Goal: Information Seeking & Learning: Find specific fact

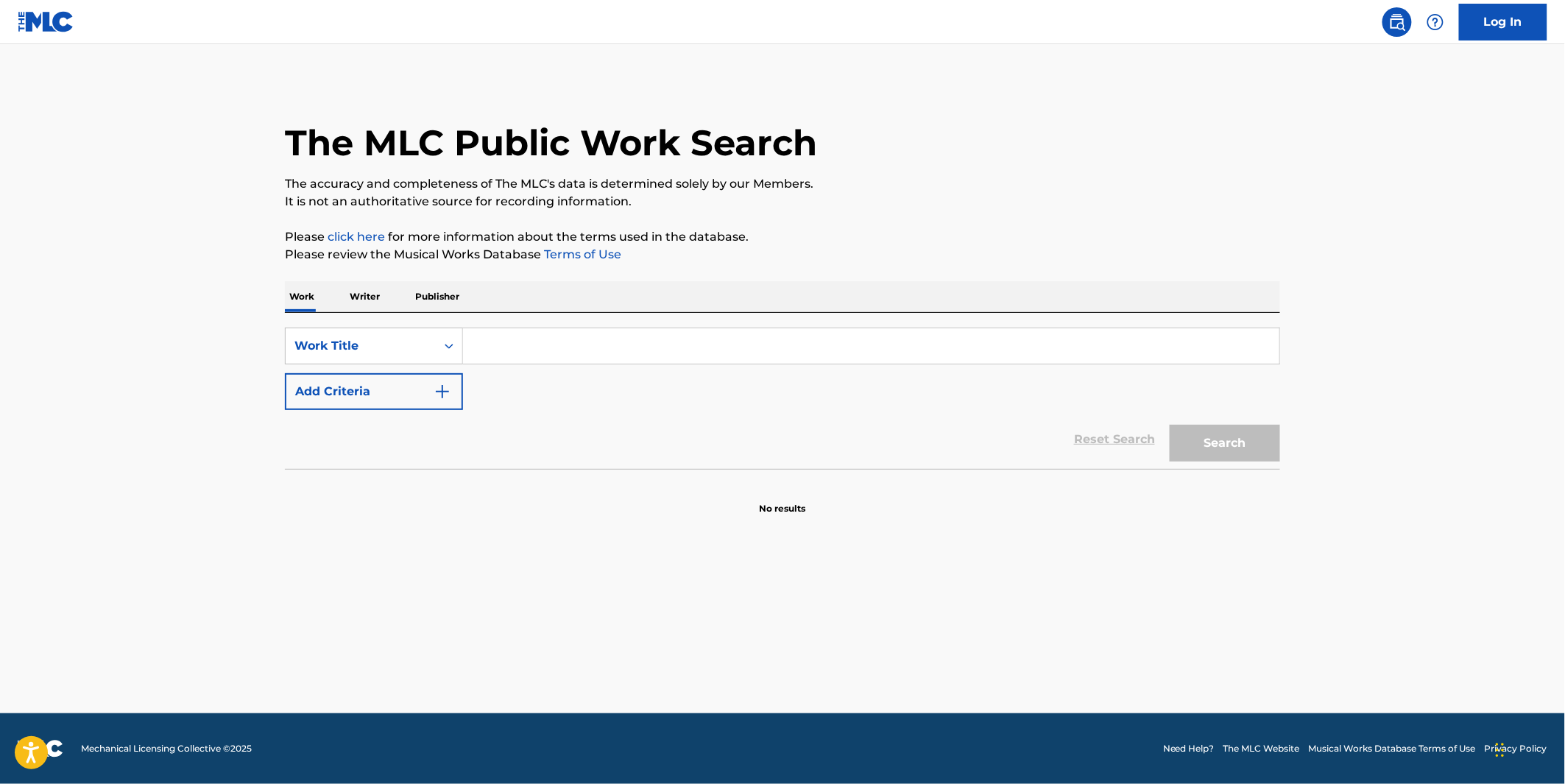
click at [973, 361] on input "Search Form" at bounding box center [871, 345] width 817 height 36
paste input "STATIC SHOCK VIP"
type input "STATIC SHOCK VIP"
click at [1219, 425] on button "Search" at bounding box center [1225, 443] width 111 height 37
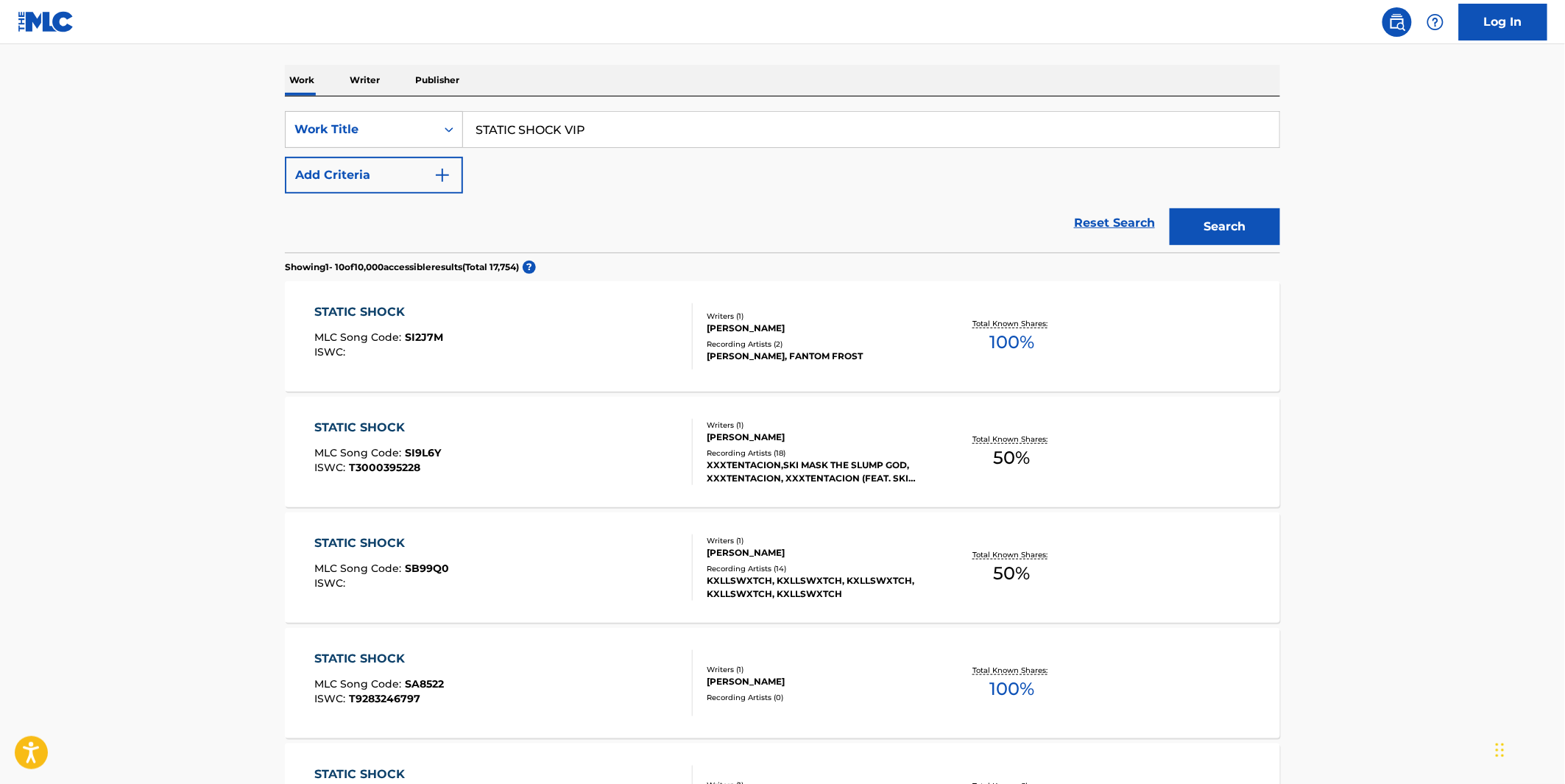
scroll to position [245, 0]
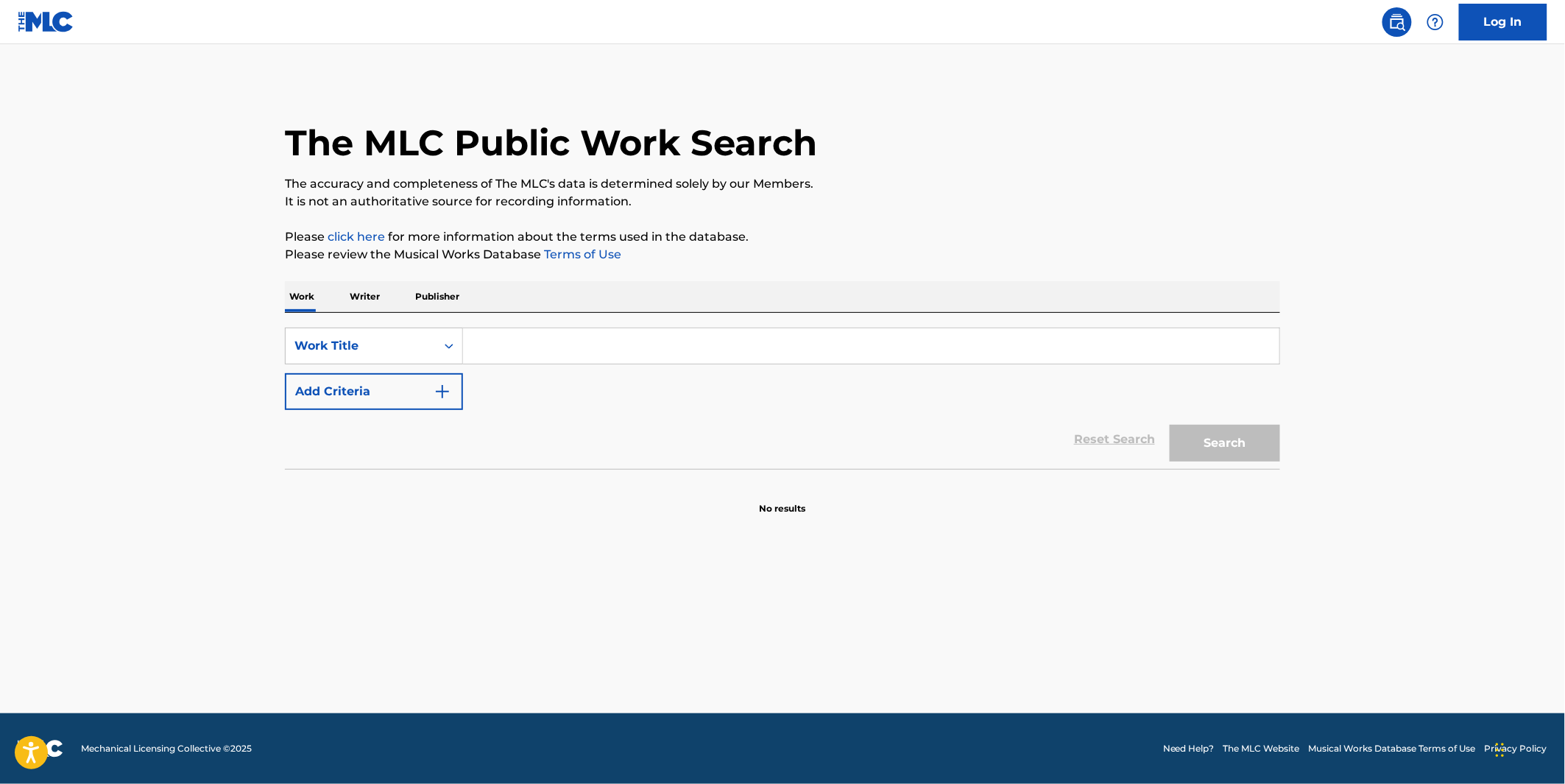
click at [519, 350] on input "Search Form" at bounding box center [871, 345] width 817 height 36
paste input "Get Along Uncle [PERSON_NAME]"
type input "Get Along Uncle [PERSON_NAME]"
click at [1170, 425] on button "Search" at bounding box center [1225, 443] width 111 height 37
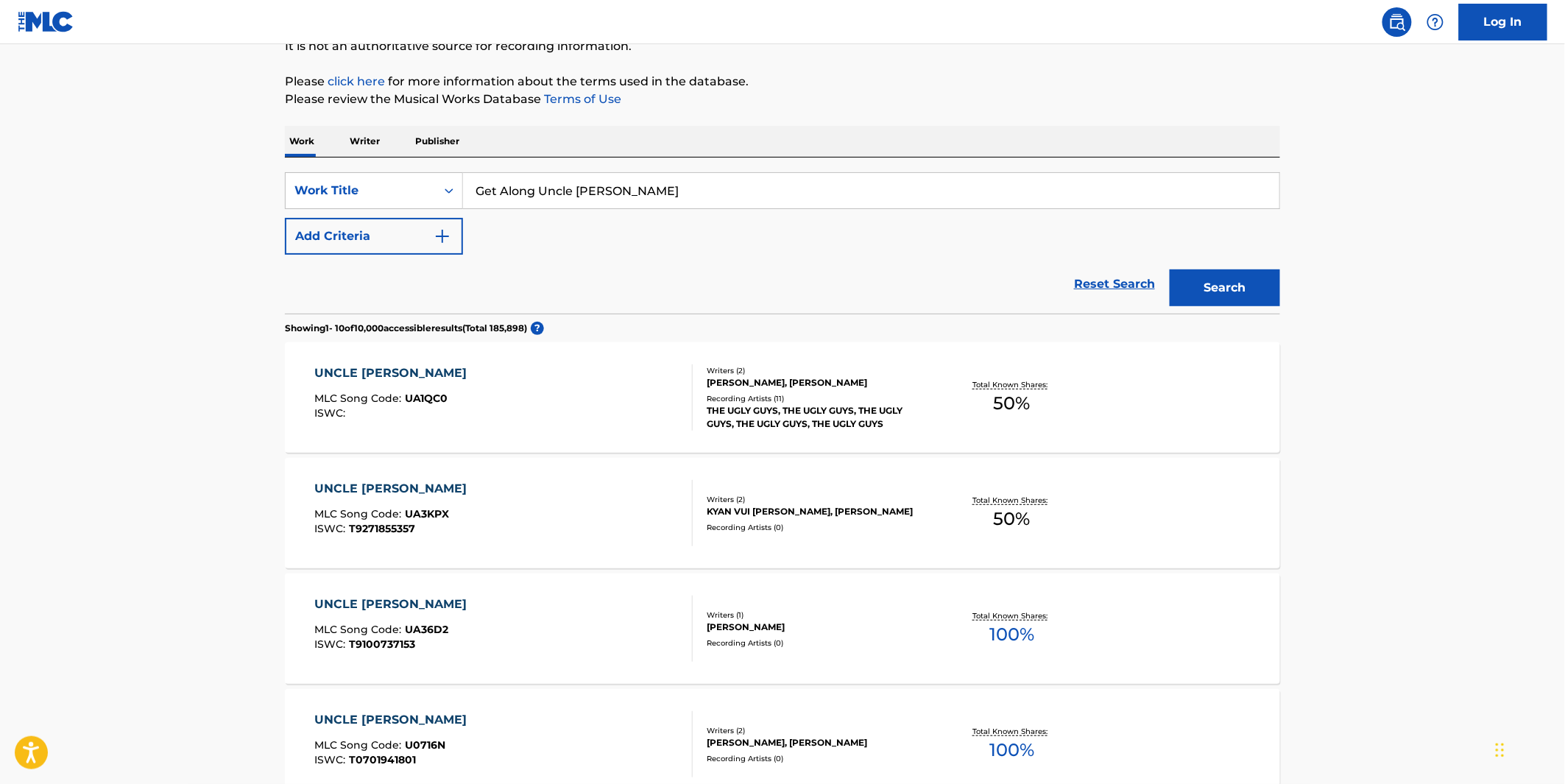
scroll to position [164, 0]
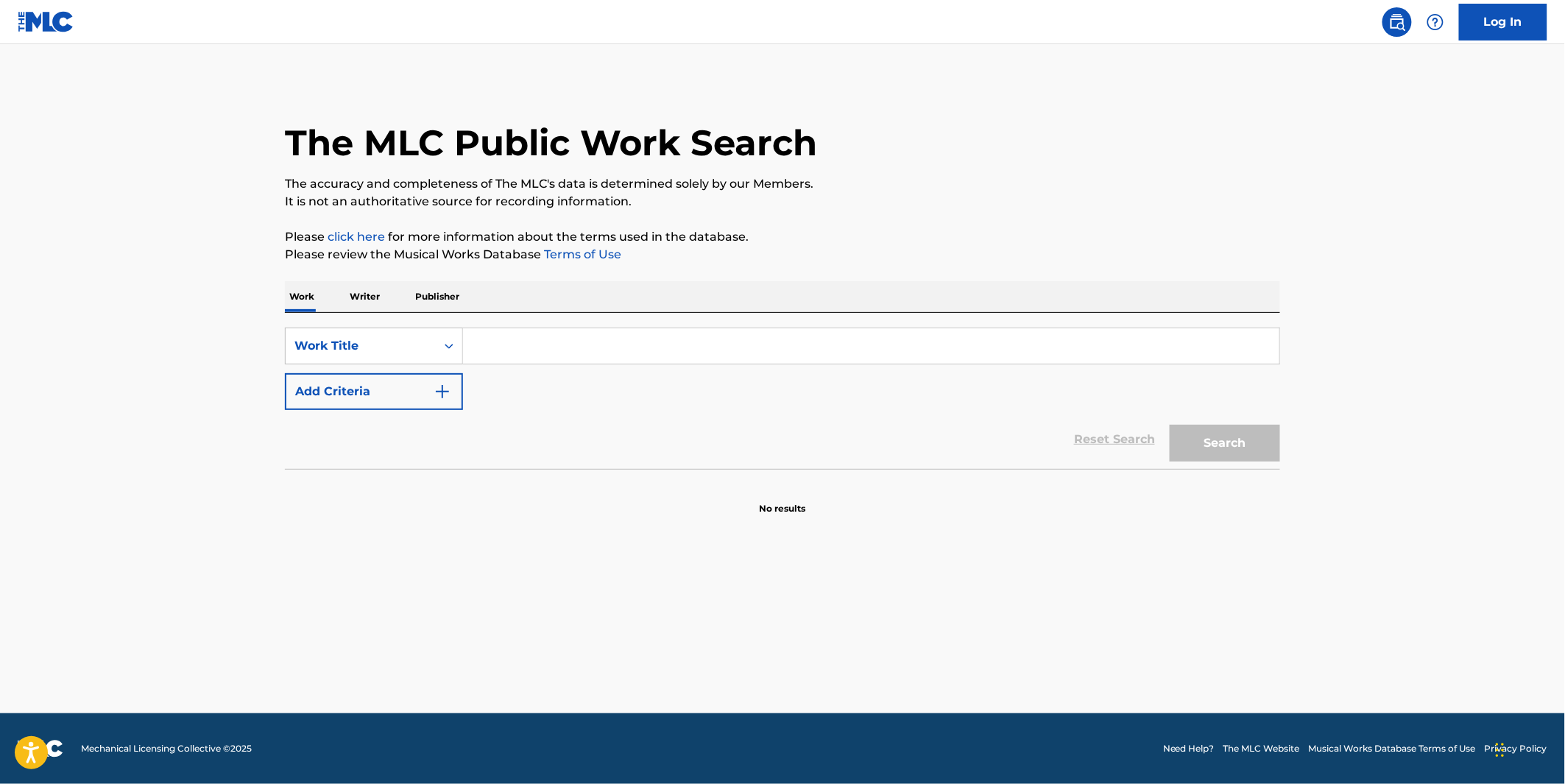
click at [504, 346] on input "Search Form" at bounding box center [871, 345] width 817 height 36
paste input "QUEEN OF NEPTUNE"
click at [1170, 425] on button "Search" at bounding box center [1225, 443] width 111 height 37
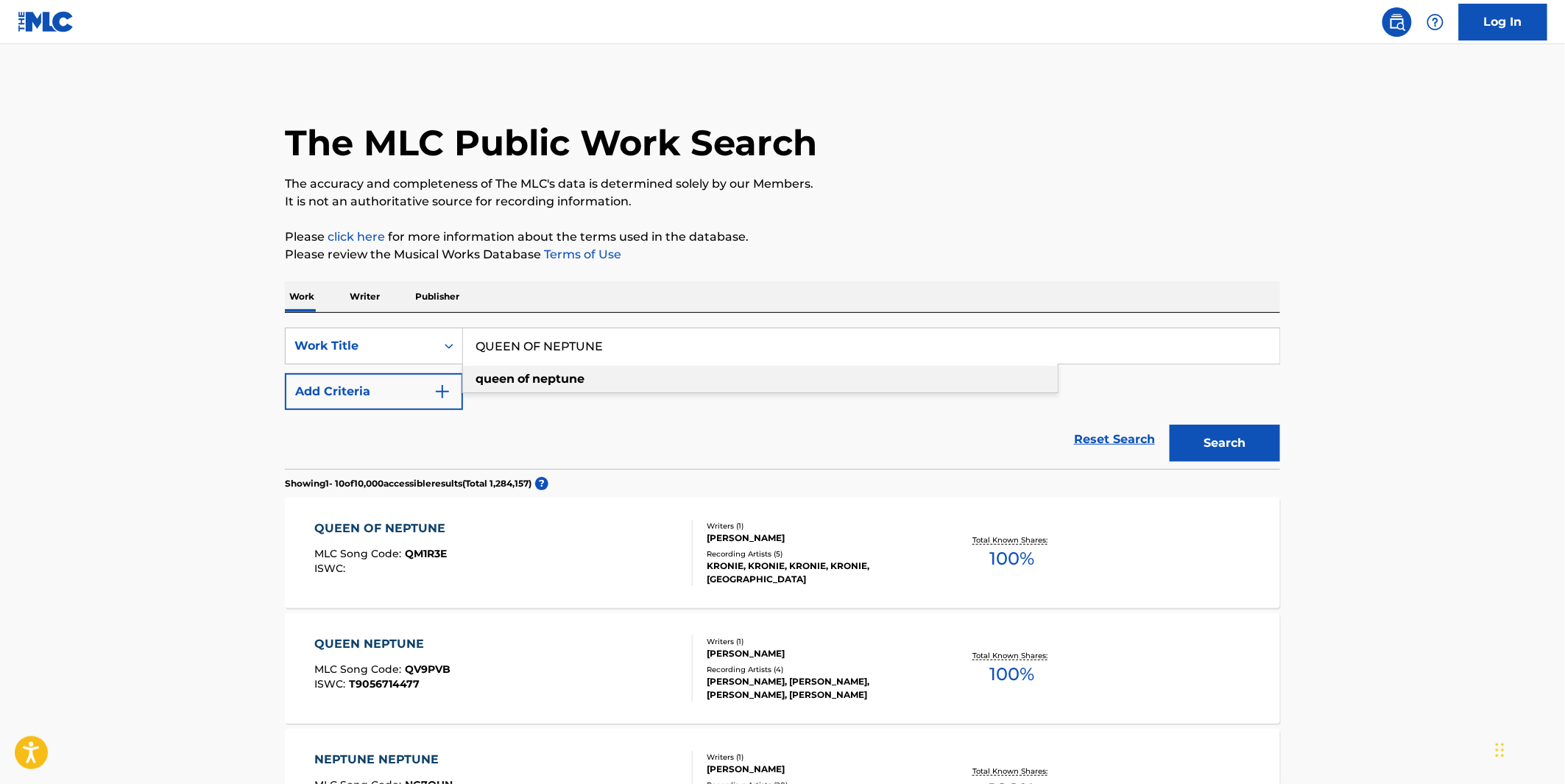
click at [518, 373] on strong "of" at bounding box center [523, 379] width 12 height 14
click at [562, 335] on input "queen of neptune" at bounding box center [871, 345] width 817 height 36
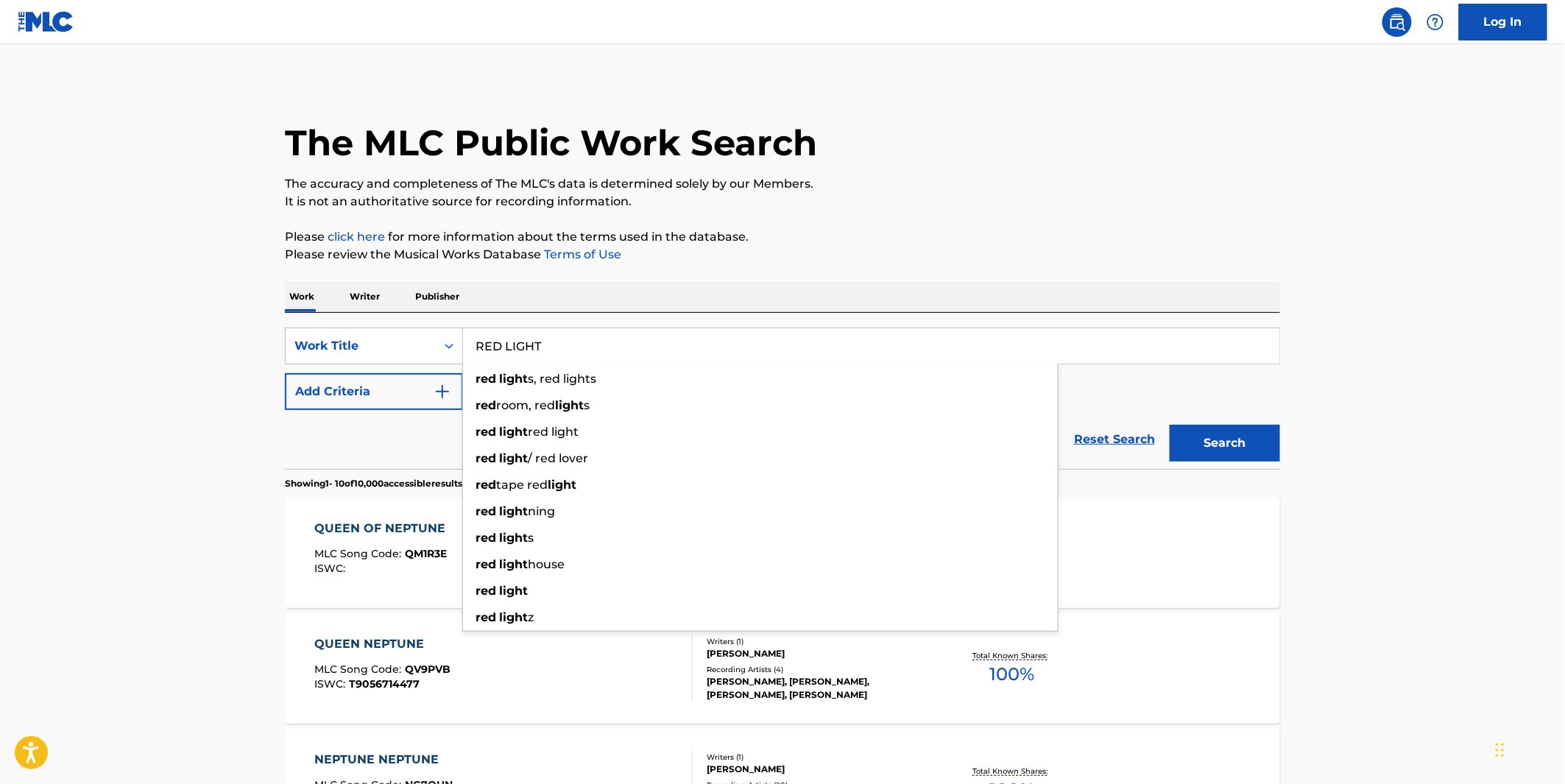
type input "RED LIGHT"
click at [954, 145] on div "The MLC Public Work Search" at bounding box center [782, 135] width 995 height 108
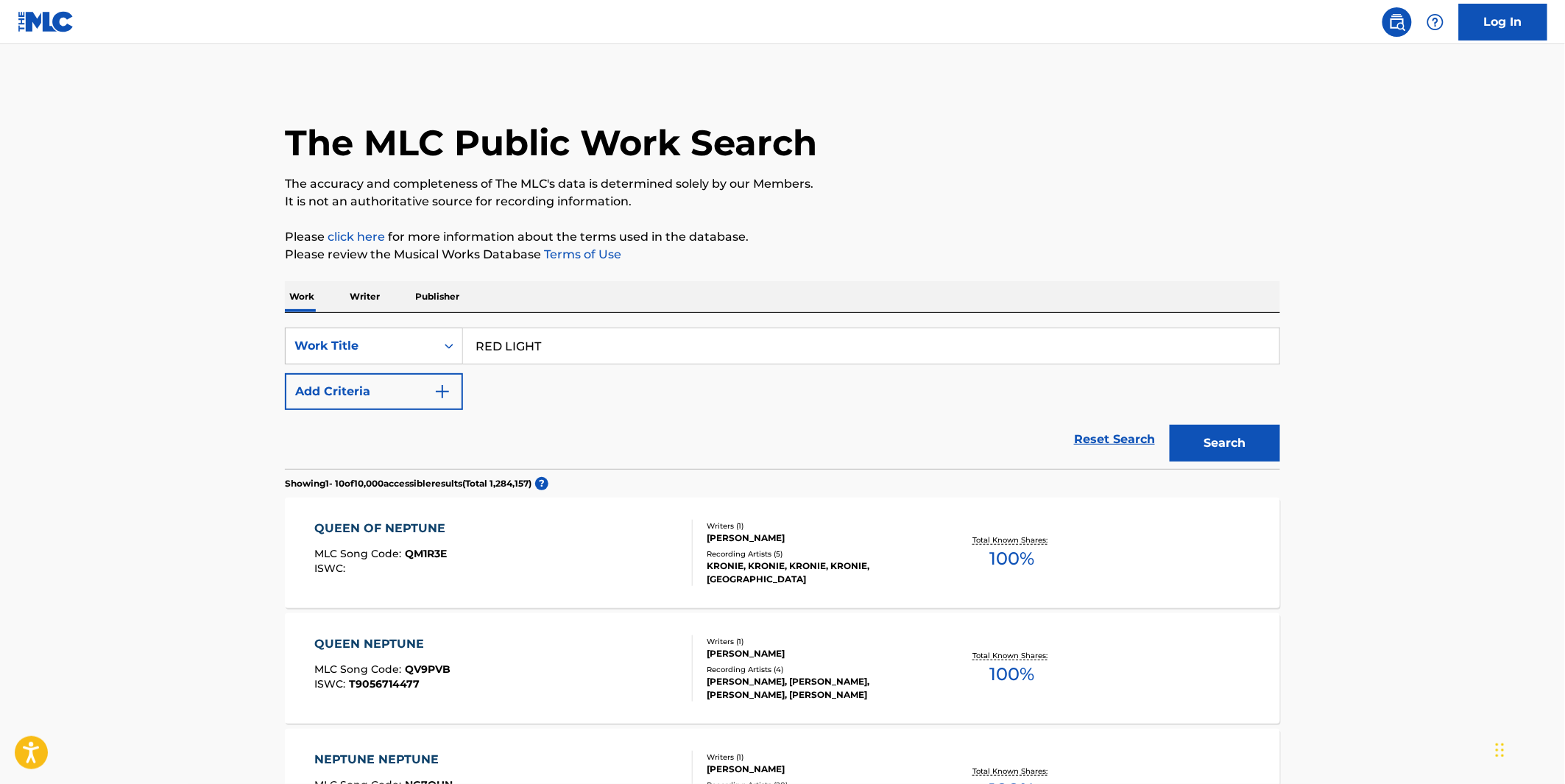
click at [408, 370] on div "SearchWithCriteria4fb73473-d2c7-49b1-b338-8f50e4306951 Work Title RED LIGHT Add…" at bounding box center [782, 368] width 995 height 83
click at [417, 392] on button "Add Criteria" at bounding box center [373, 392] width 178 height 37
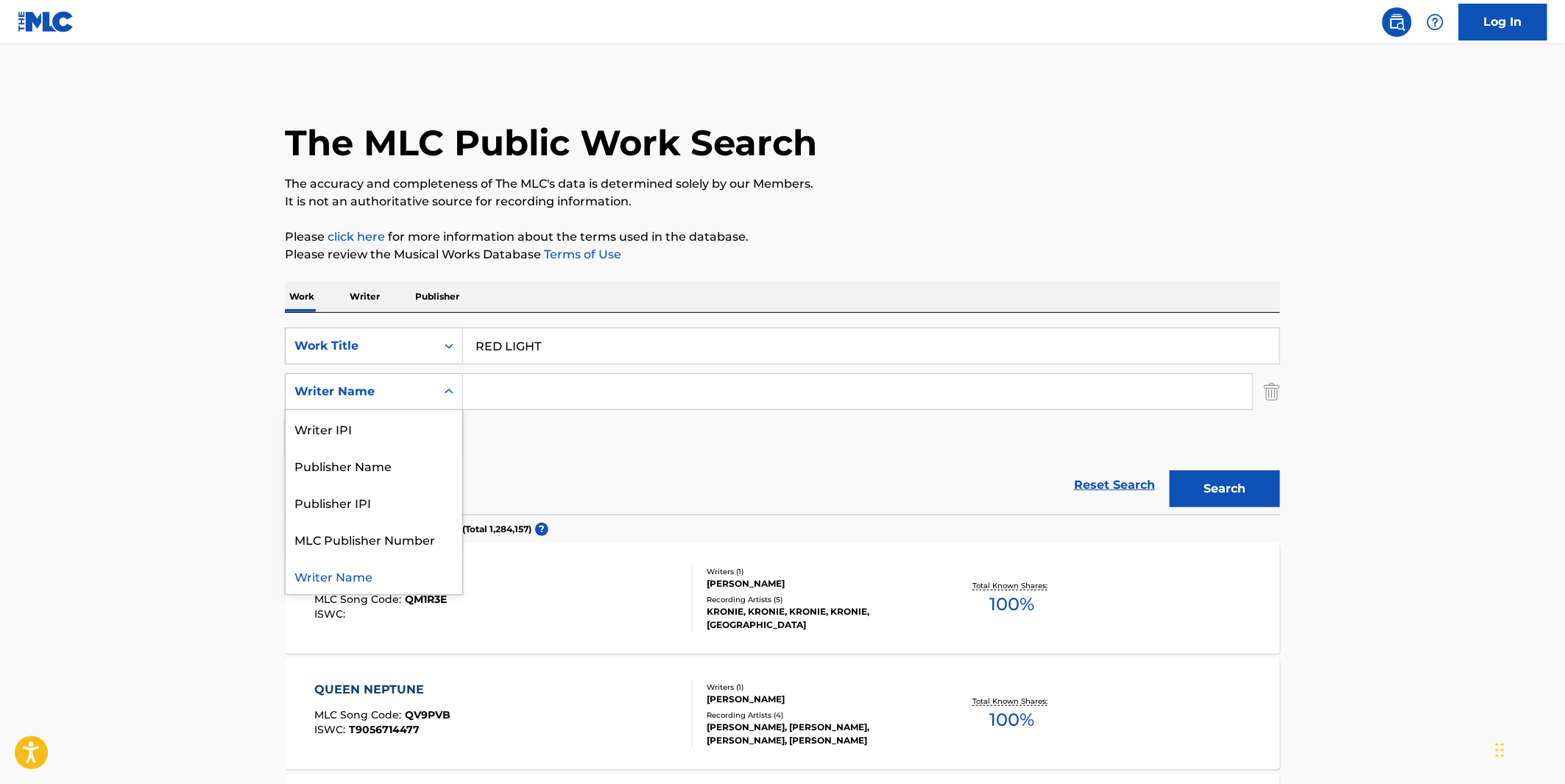
click at [457, 398] on div "Search Form" at bounding box center [448, 391] width 27 height 27
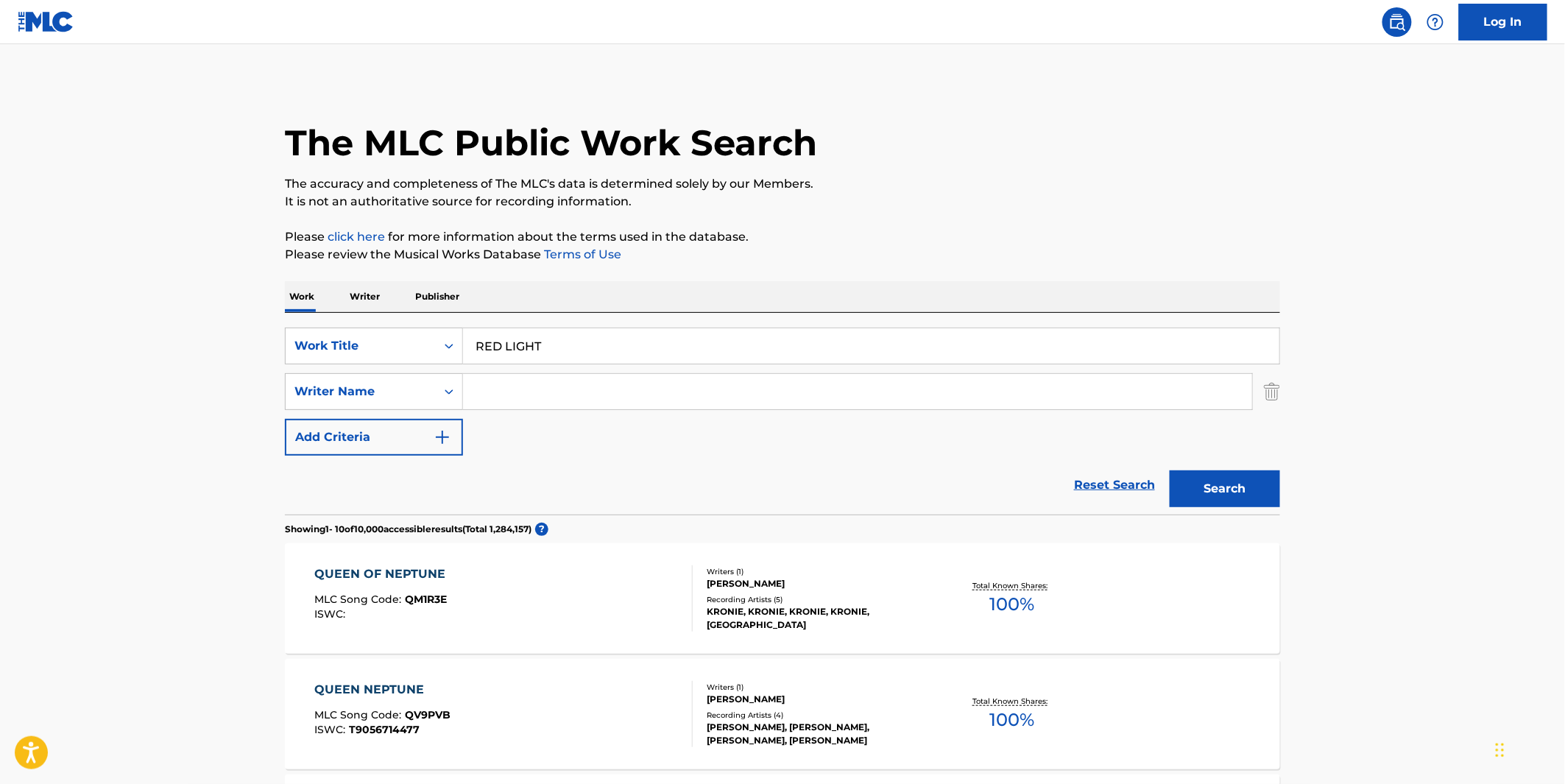
click at [511, 396] on input "Search Form" at bounding box center [857, 392] width 789 height 36
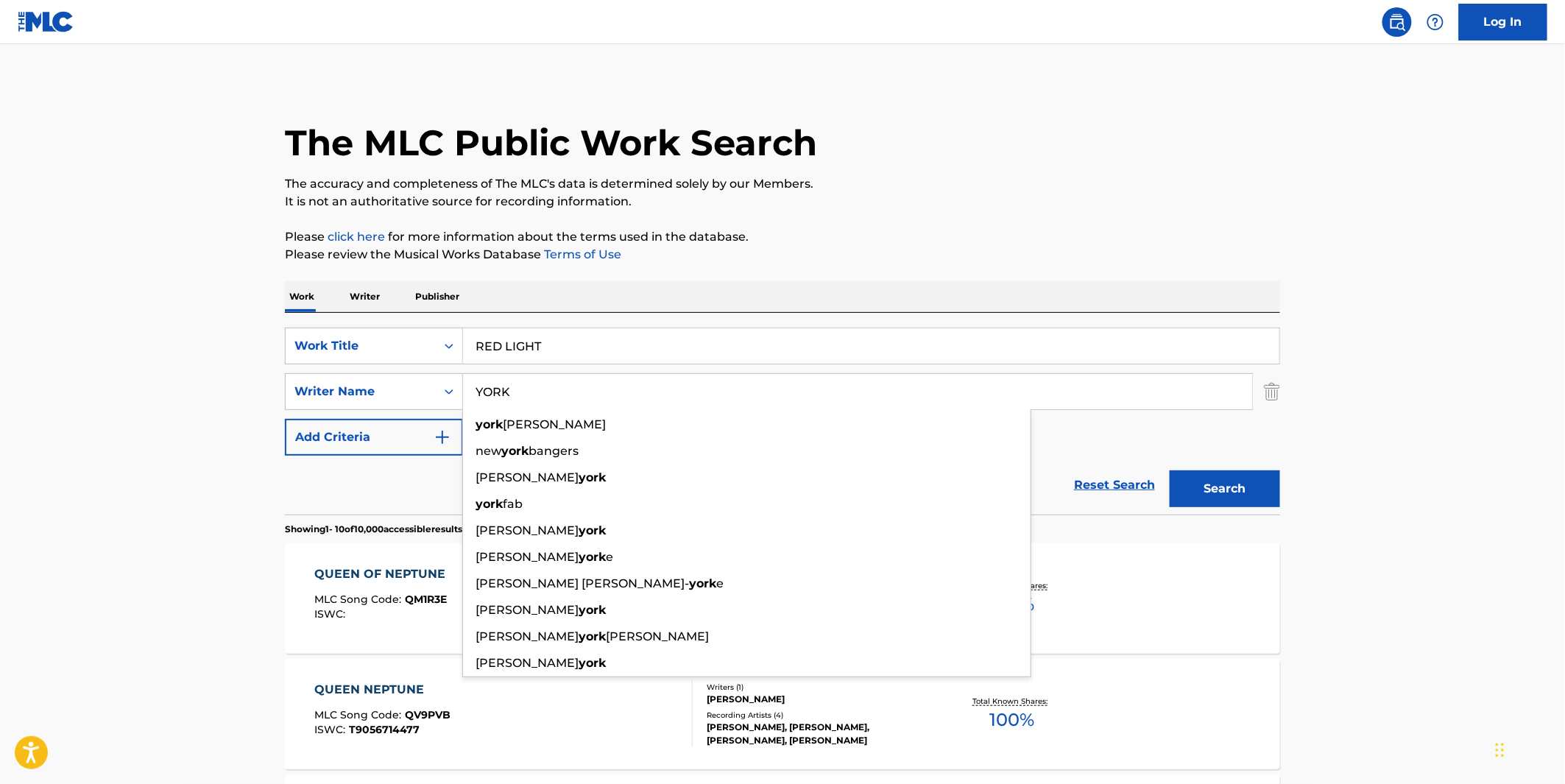
type input "YORK"
click at [1170, 470] on button "Search" at bounding box center [1225, 489] width 111 height 37
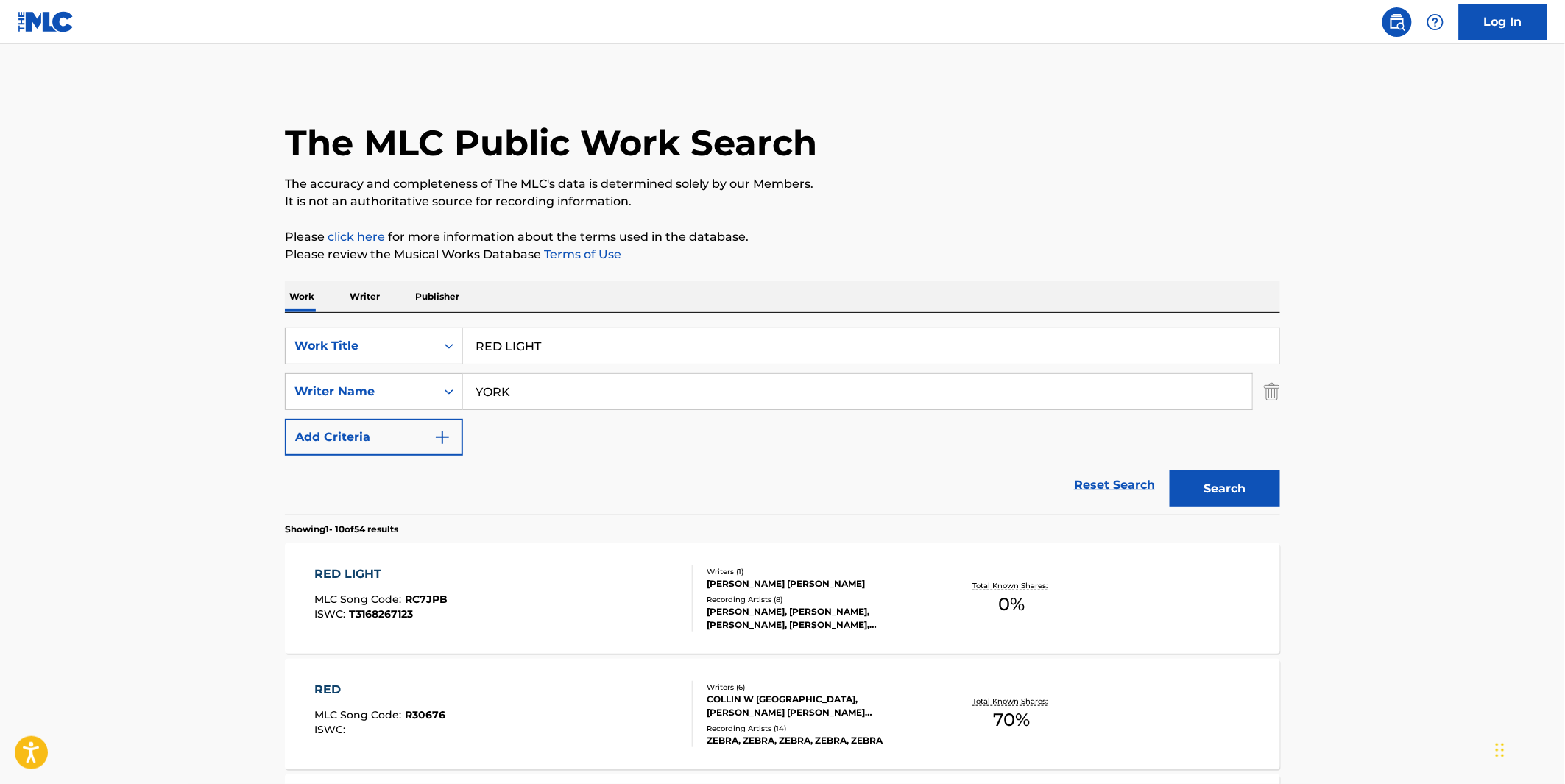
click at [709, 586] on div "MICHAEL ANTHONY YORK" at bounding box center [817, 583] width 222 height 13
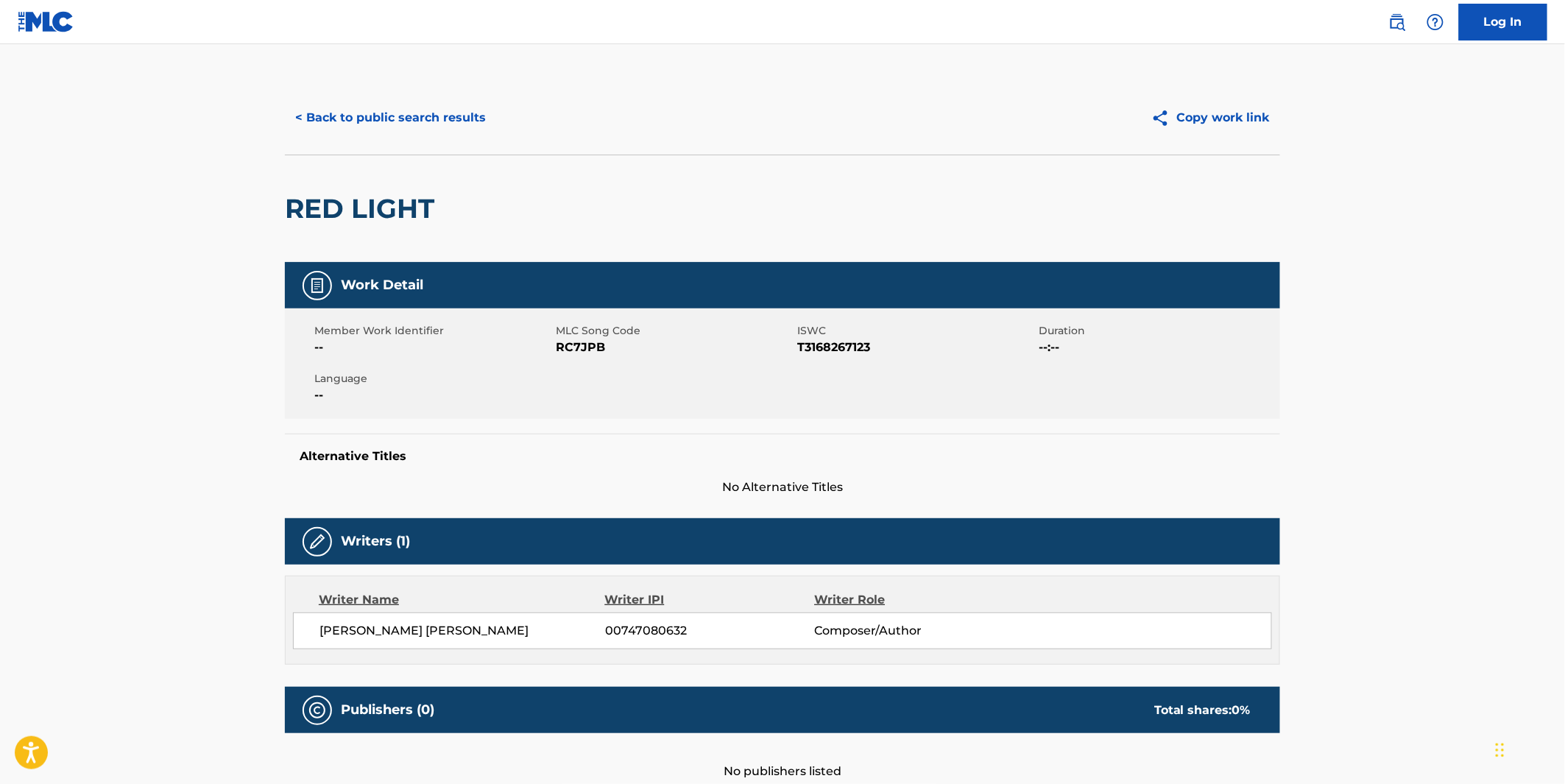
click at [835, 342] on span "T3168267123" at bounding box center [916, 347] width 238 height 17
copy span "T3168267123"
click at [451, 105] on button "< Back to public search results" at bounding box center [390, 117] width 211 height 37
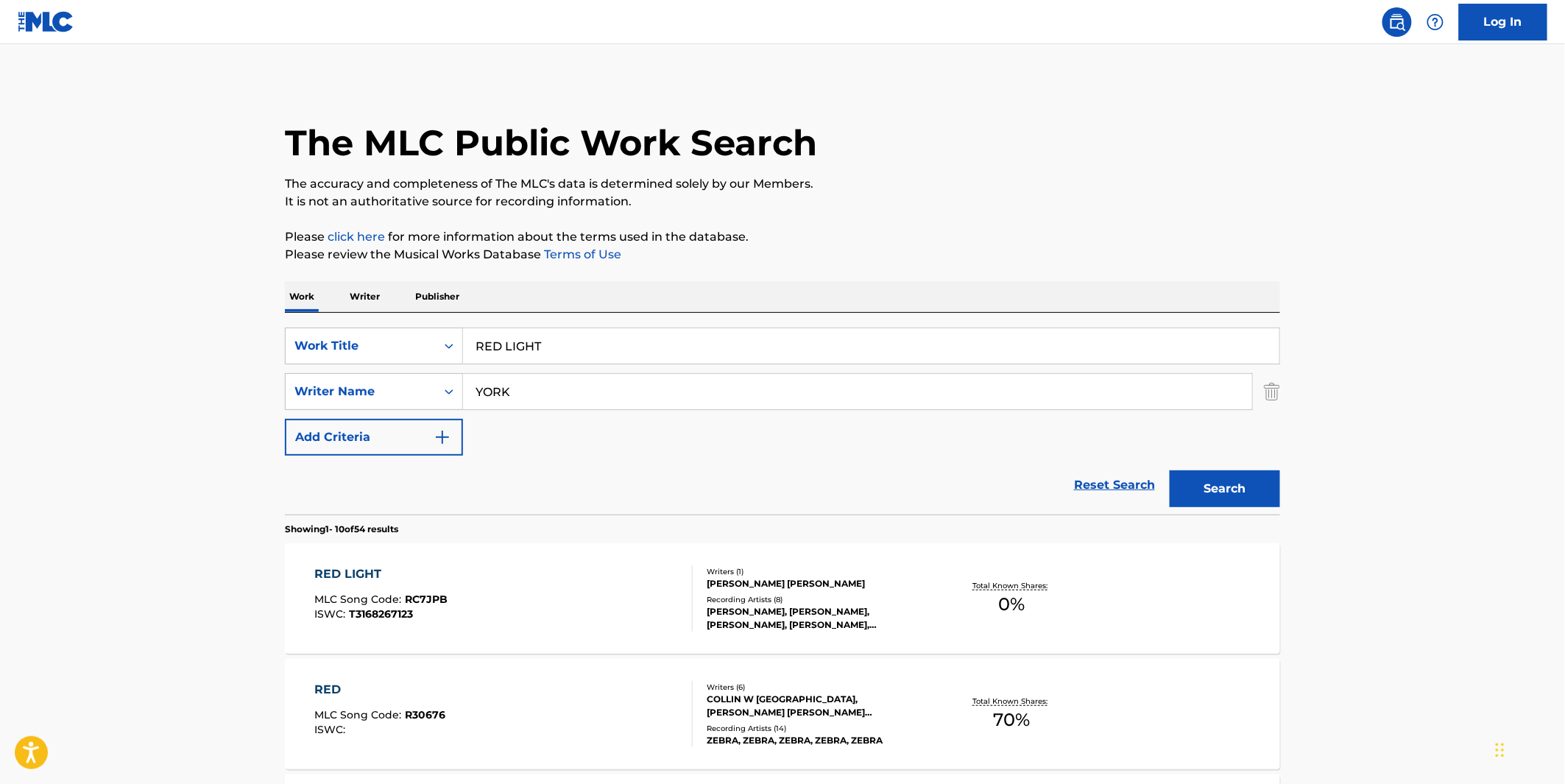
click at [555, 346] on input "RED LIGHT" at bounding box center [871, 345] width 817 height 36
click at [554, 346] on input "RED LIGHT" at bounding box center [871, 345] width 817 height 36
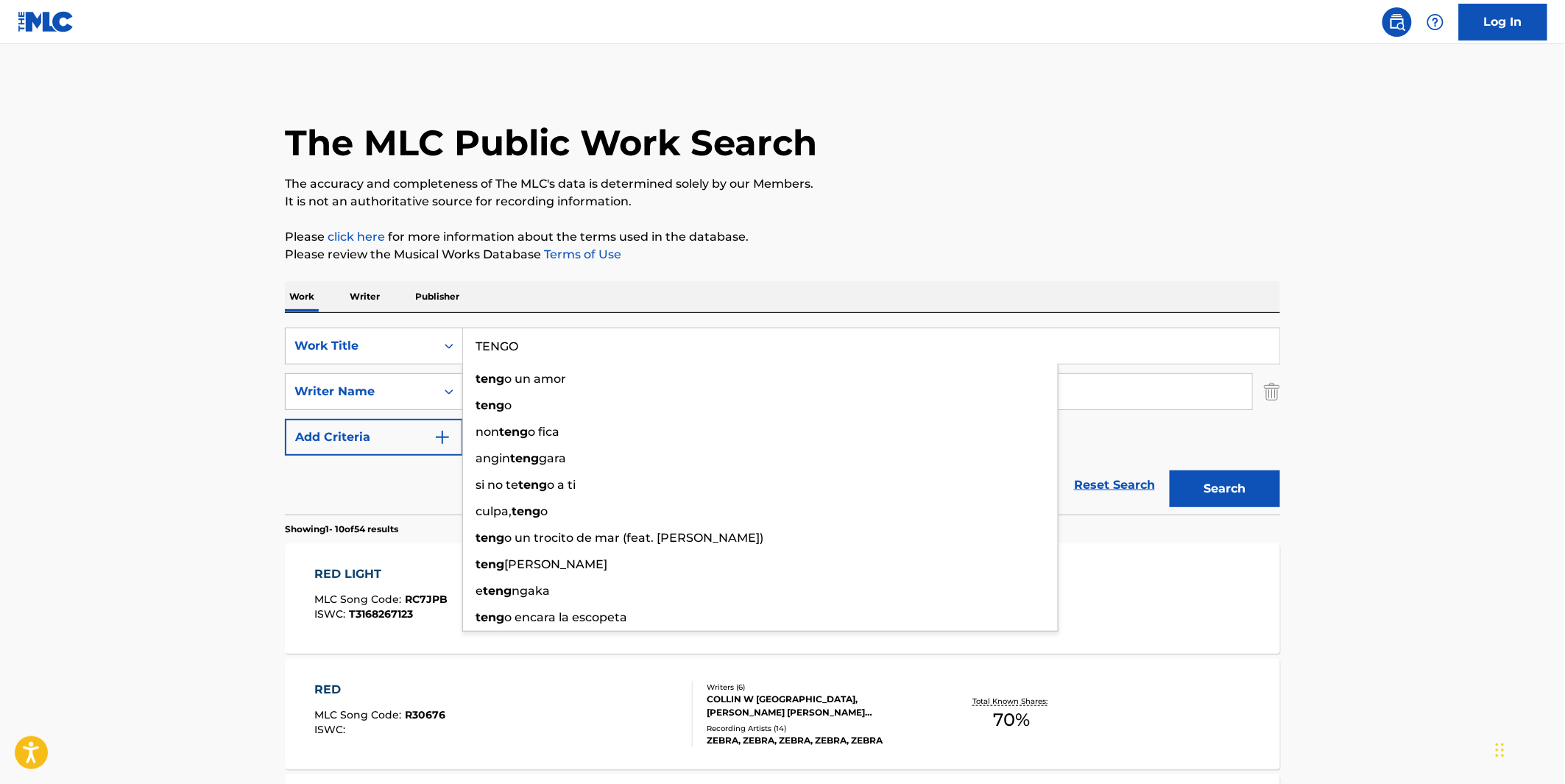
type input "TENGO"
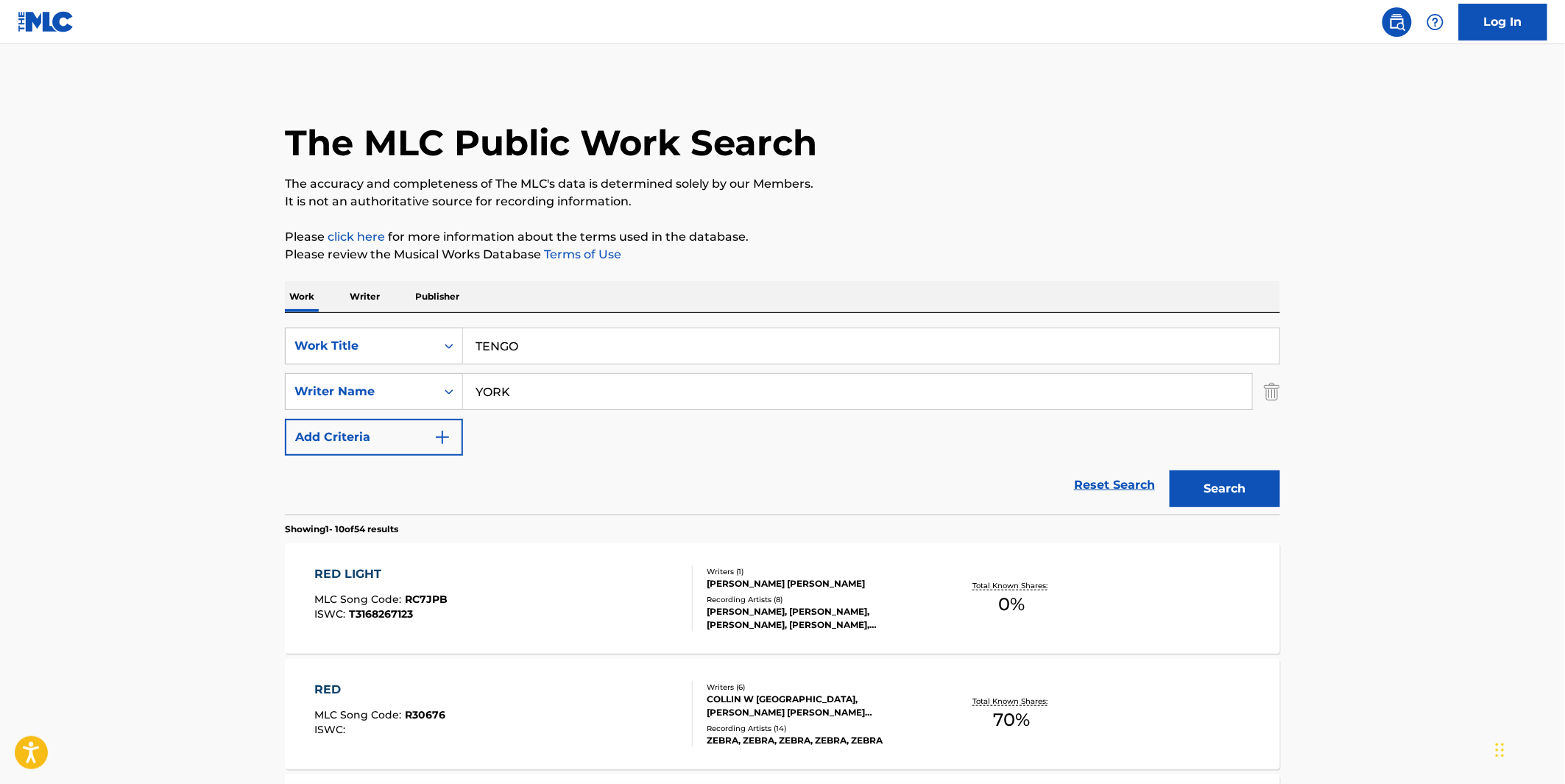
click at [468, 396] on input "YORK" at bounding box center [857, 392] width 789 height 36
click at [505, 404] on input "YORK" at bounding box center [857, 392] width 789 height 36
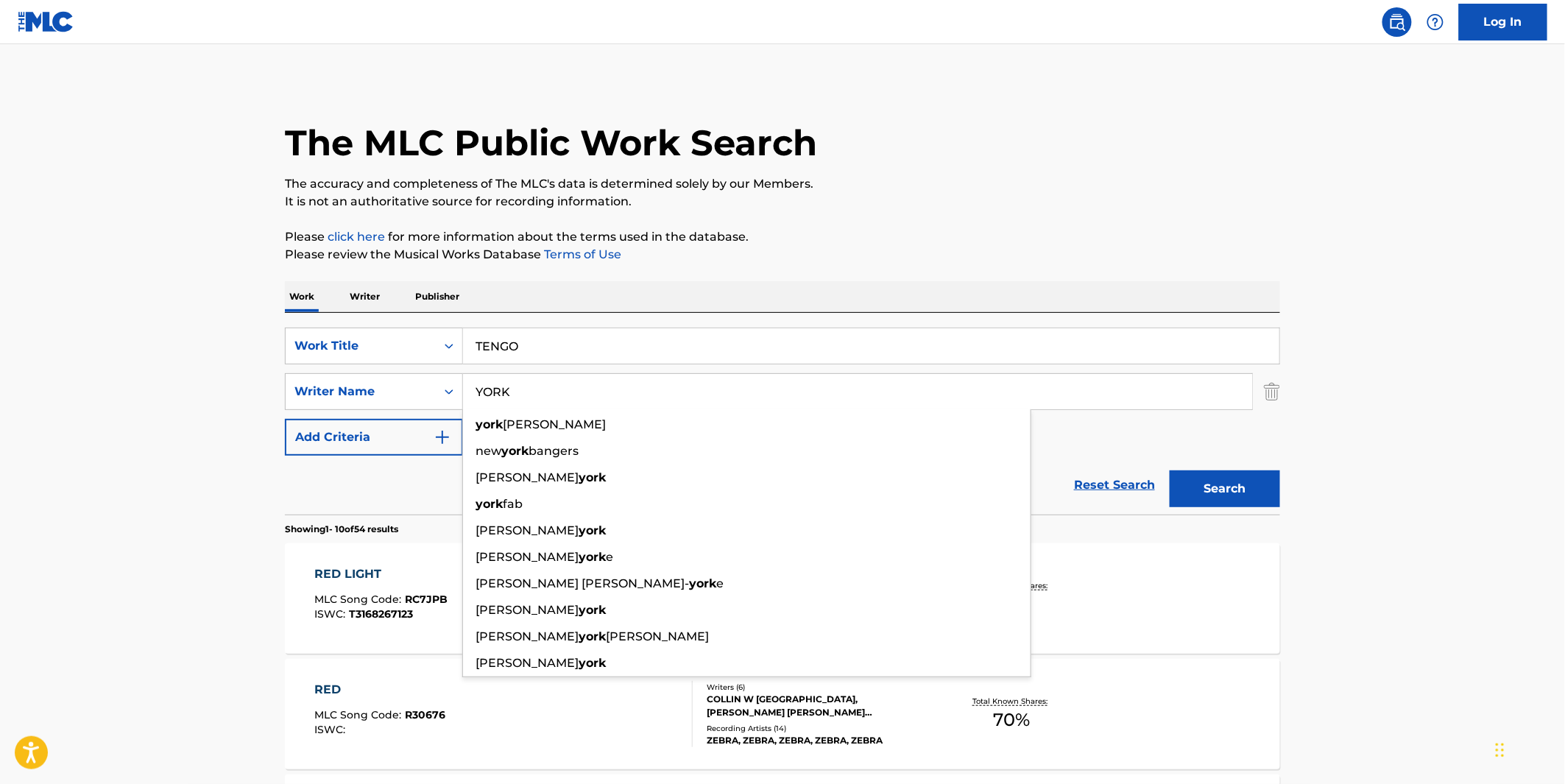
click at [505, 404] on input "YORK" at bounding box center [857, 392] width 789 height 36
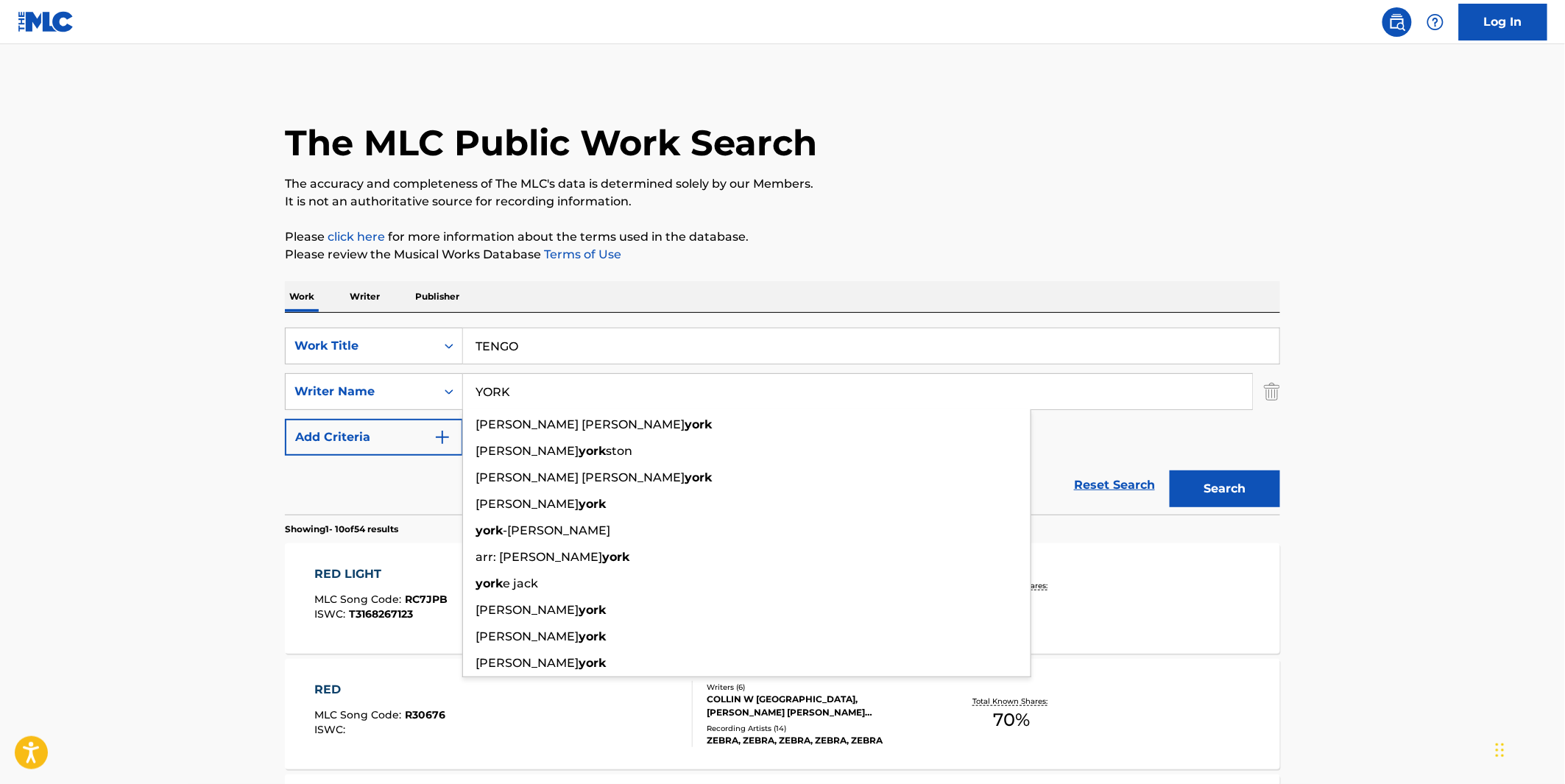
paste input "SELINSE"
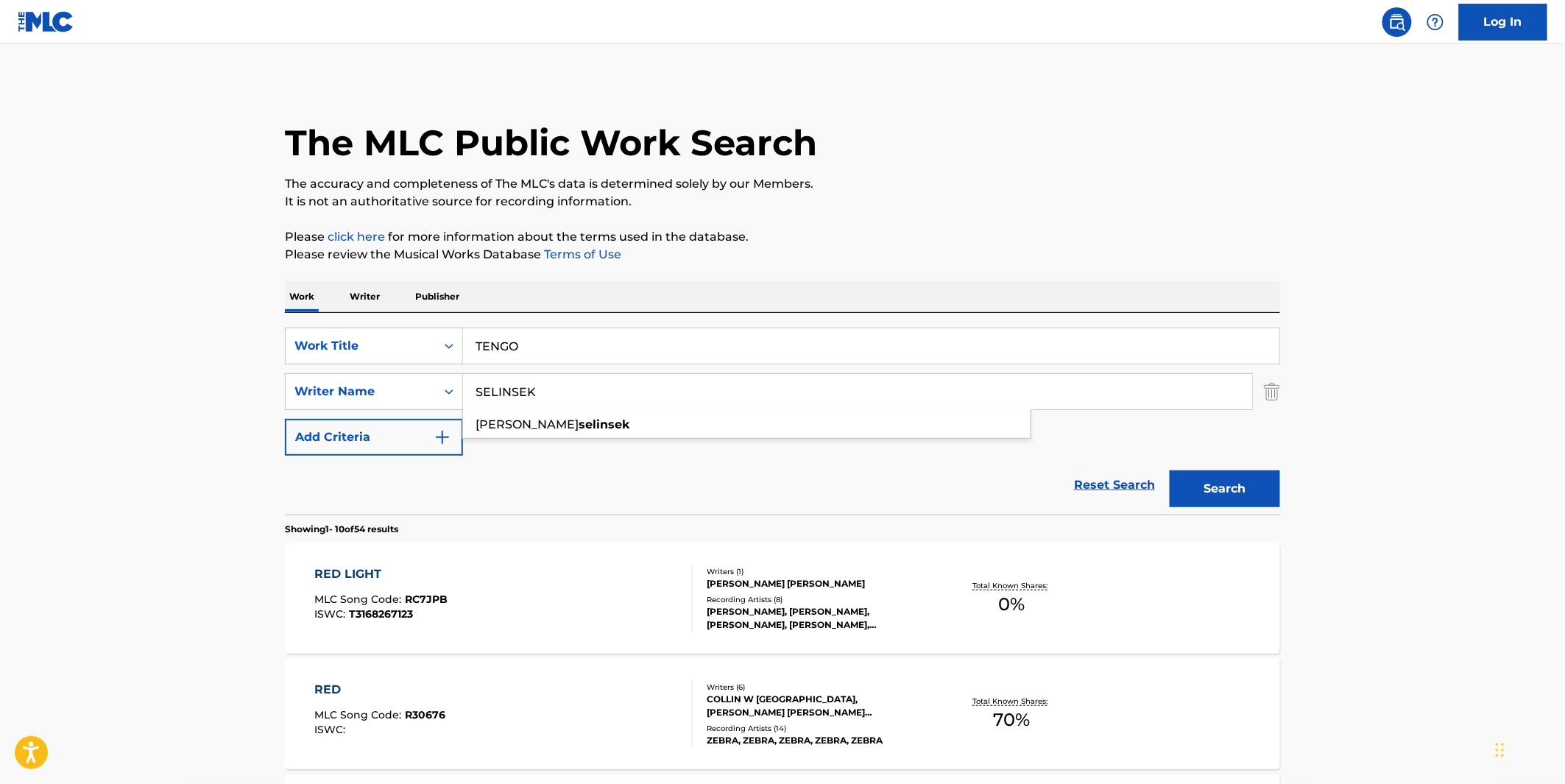
type input "SELINSEK"
click at [1212, 193] on p "It is not an authoritative source for recording information." at bounding box center [782, 201] width 995 height 17
click at [1249, 483] on button "Search" at bounding box center [1225, 489] width 111 height 37
